Goal: Use online tool/utility: Use online tool/utility

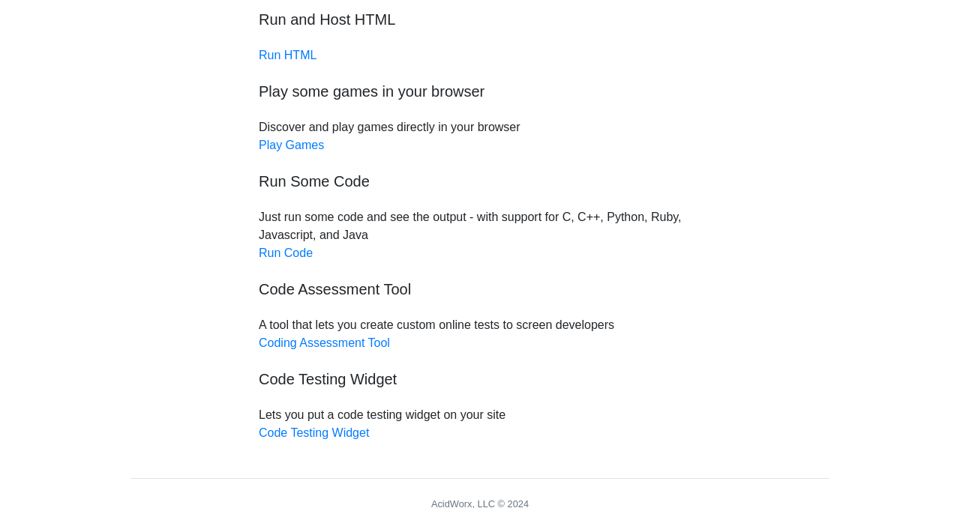
scroll to position [83, 0]
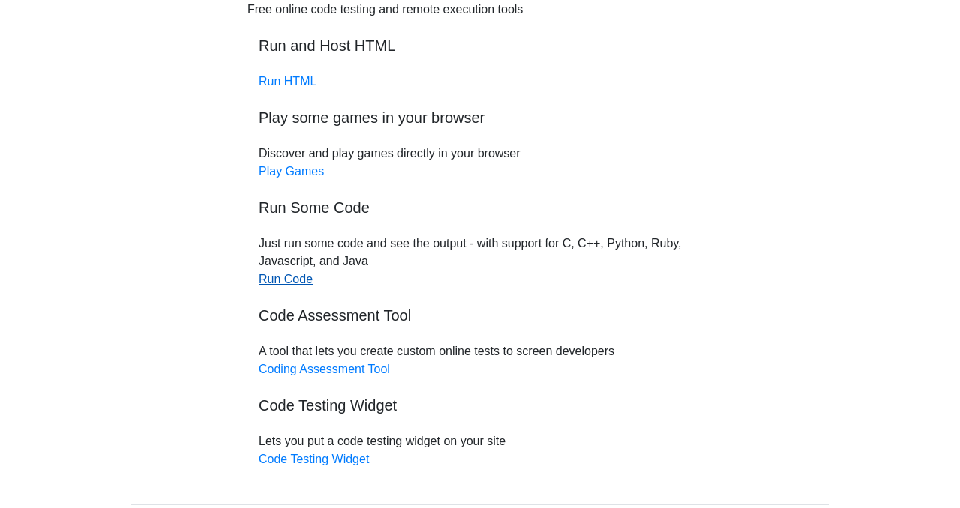
click at [306, 277] on link "Run Code" at bounding box center [286, 279] width 54 height 13
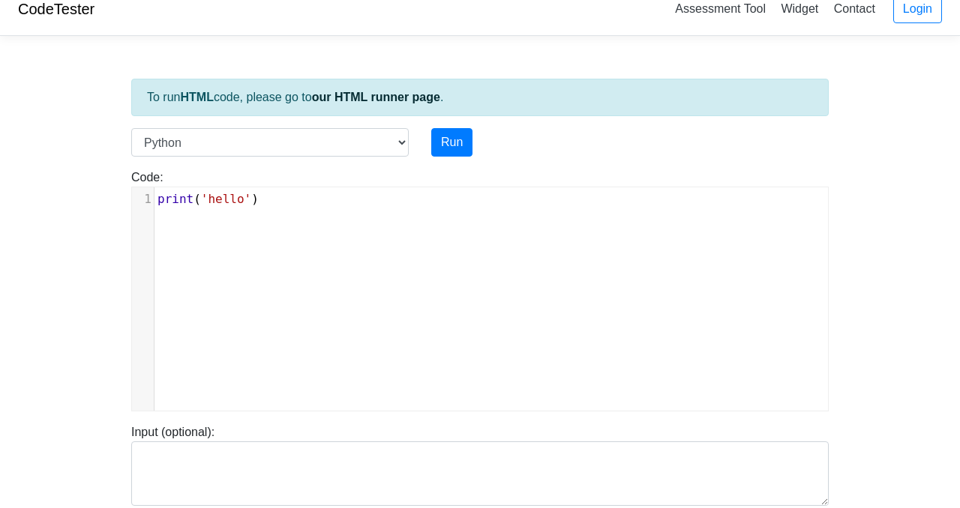
scroll to position [6, 0]
click at [277, 201] on pre "print ( 'hello' )" at bounding box center [490, 199] width 673 height 18
click at [248, 203] on span "'hello'" at bounding box center [226, 199] width 50 height 14
click at [247, 203] on span "'hello'" at bounding box center [226, 199] width 50 height 14
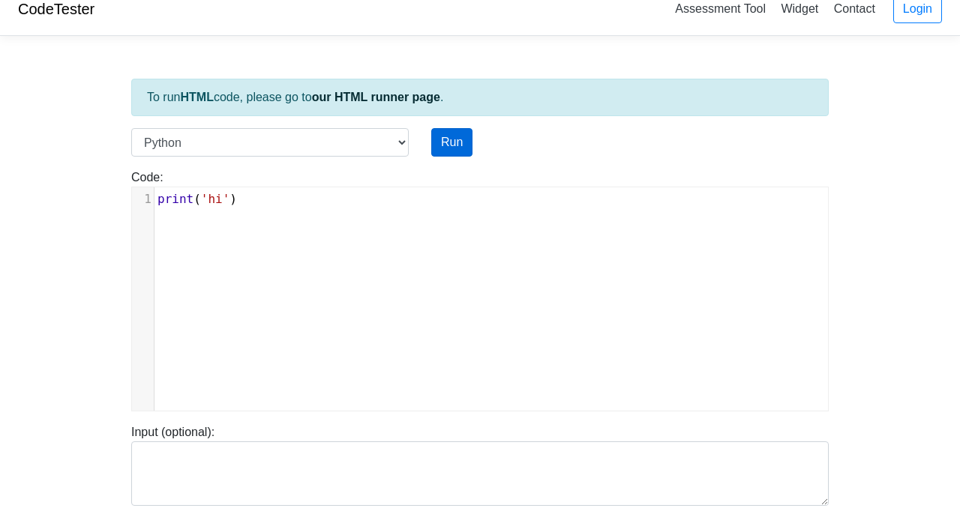
type textarea "hi"
click at [440, 140] on button "Run" at bounding box center [451, 142] width 41 height 28
type input "[URL][DOMAIN_NAME]"
type textarea "Stdout: hi"
click at [451, 145] on button "Run" at bounding box center [451, 142] width 41 height 28
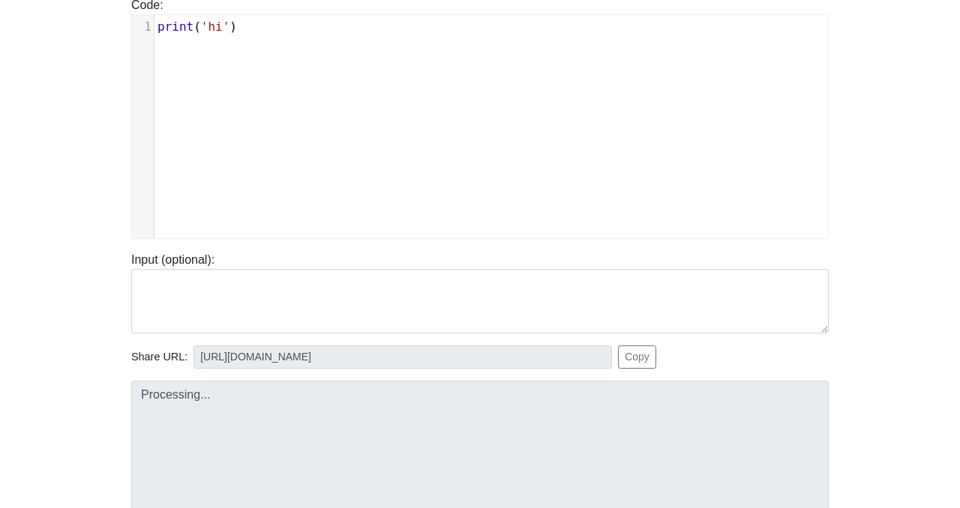
type input "[URL][DOMAIN_NAME]"
type textarea "Stdout: hi"
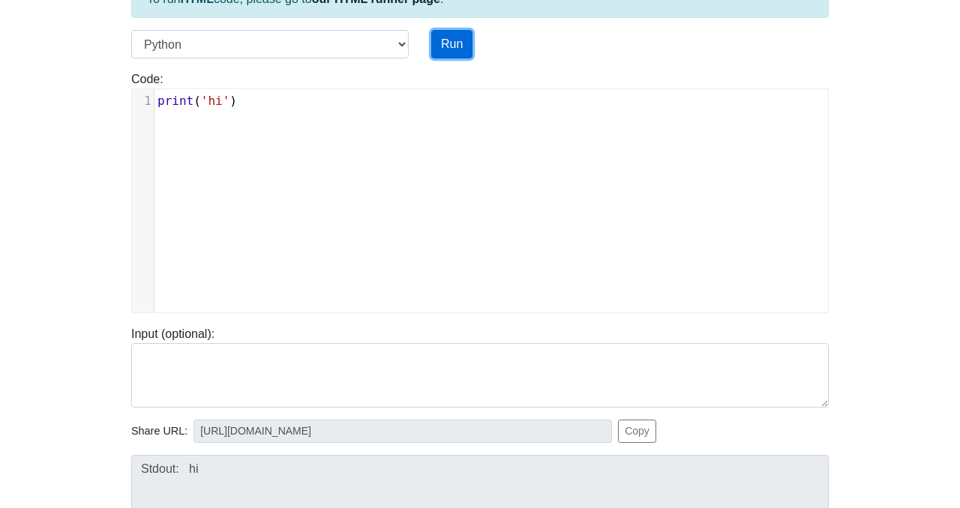
scroll to position [110, 0]
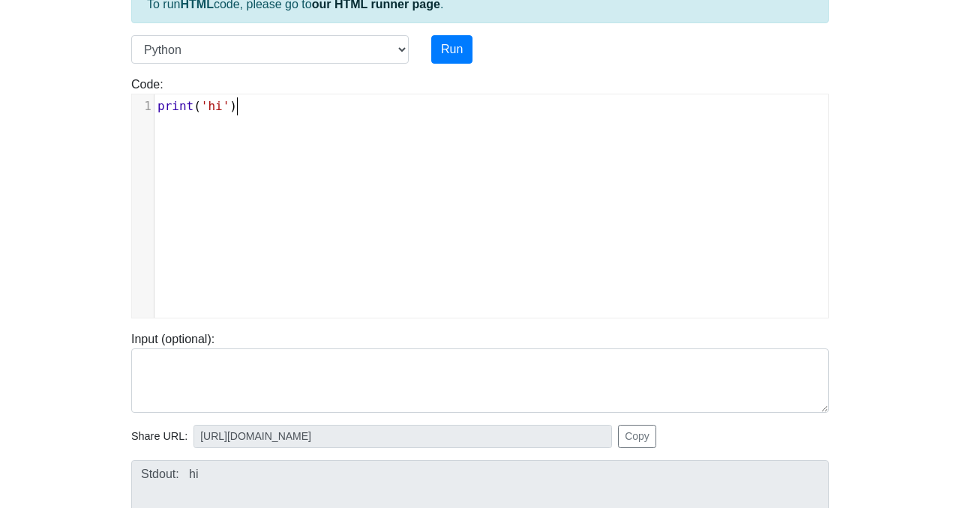
click at [303, 112] on pre "print ( 'hi' )" at bounding box center [490, 106] width 673 height 18
